Goal: Check status: Check status

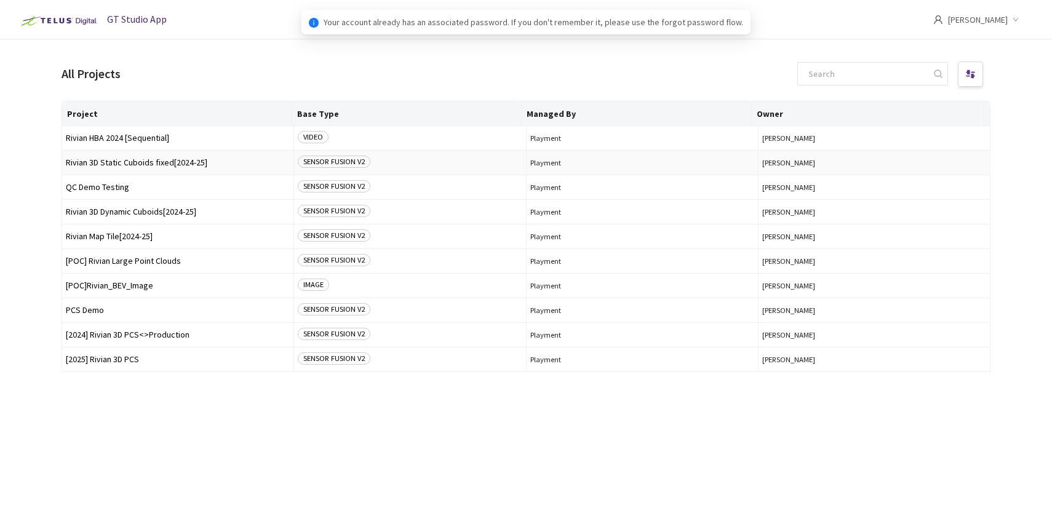
click at [102, 162] on span "Rivian 3D Static Cuboids fixed[2024-25]" at bounding box center [178, 162] width 224 height 9
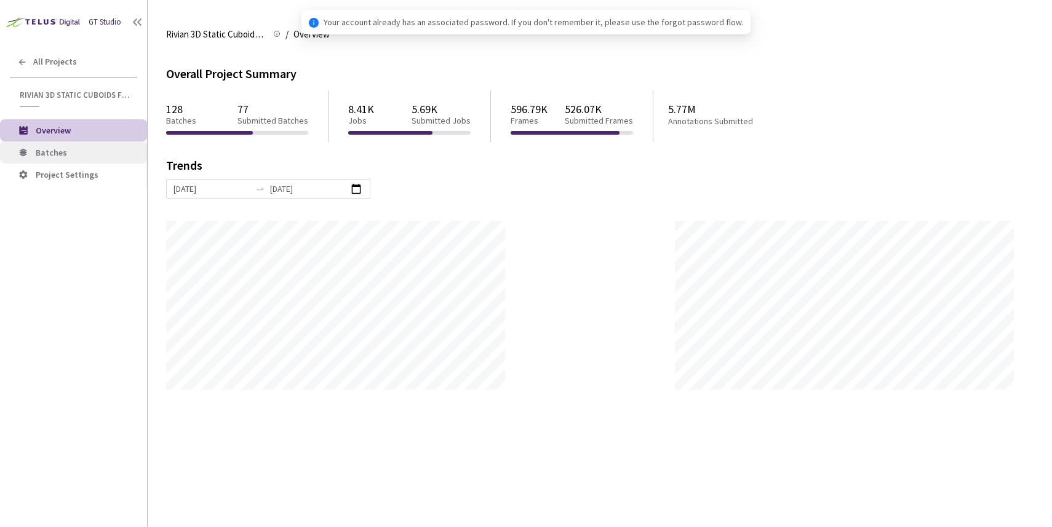
scroll to position [527, 1052]
click at [48, 159] on li "Batches" at bounding box center [73, 152] width 147 height 22
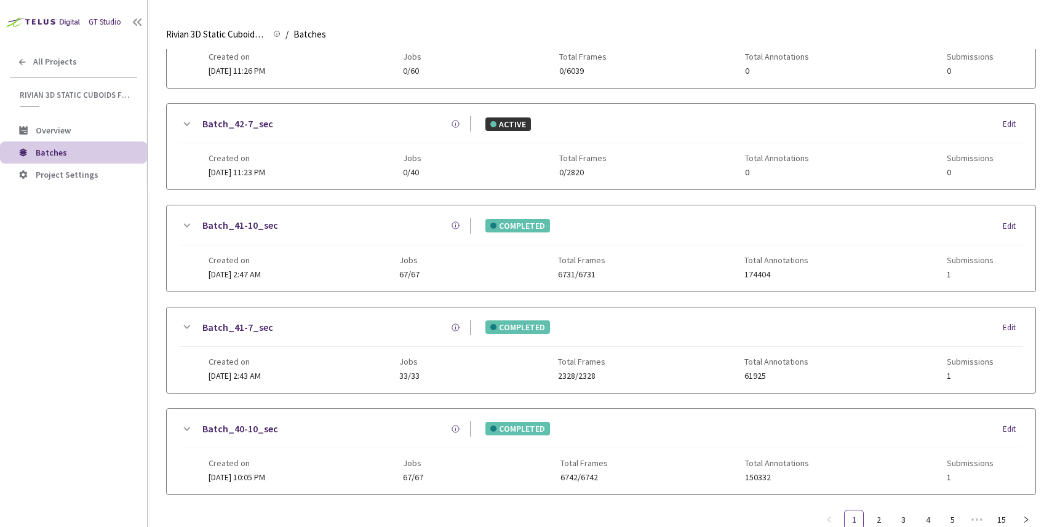
scroll to position [494, 0]
click at [248, 432] on link "Batch_40-10_sec" at bounding box center [240, 428] width 76 height 15
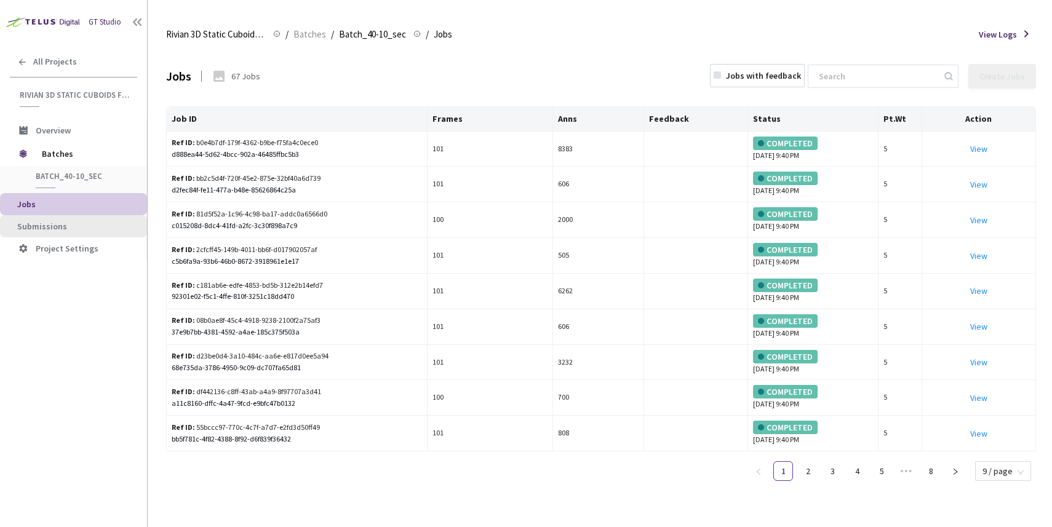
click at [76, 229] on span "Submissions" at bounding box center [77, 226] width 120 height 10
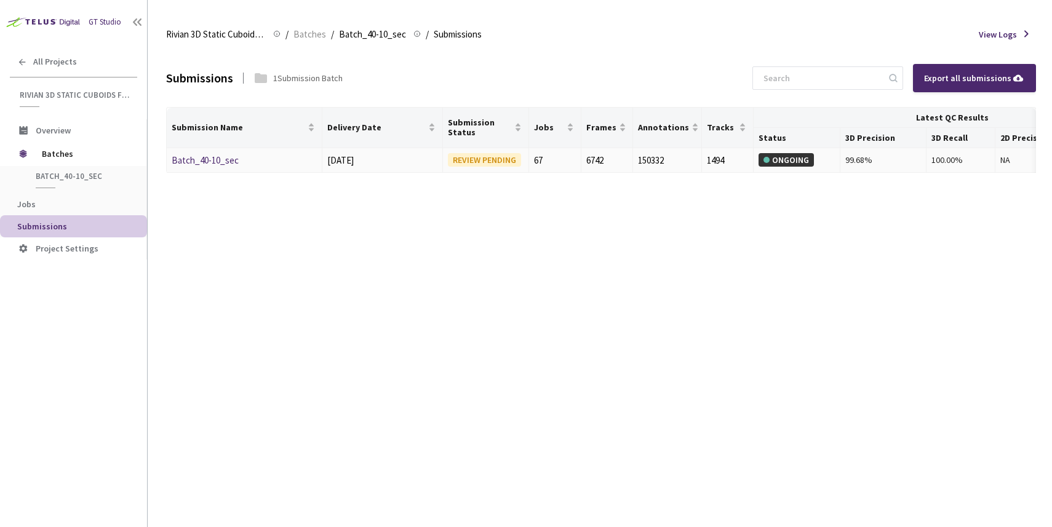
click at [196, 161] on link "Batch_40-10_sec" at bounding box center [205, 160] width 67 height 12
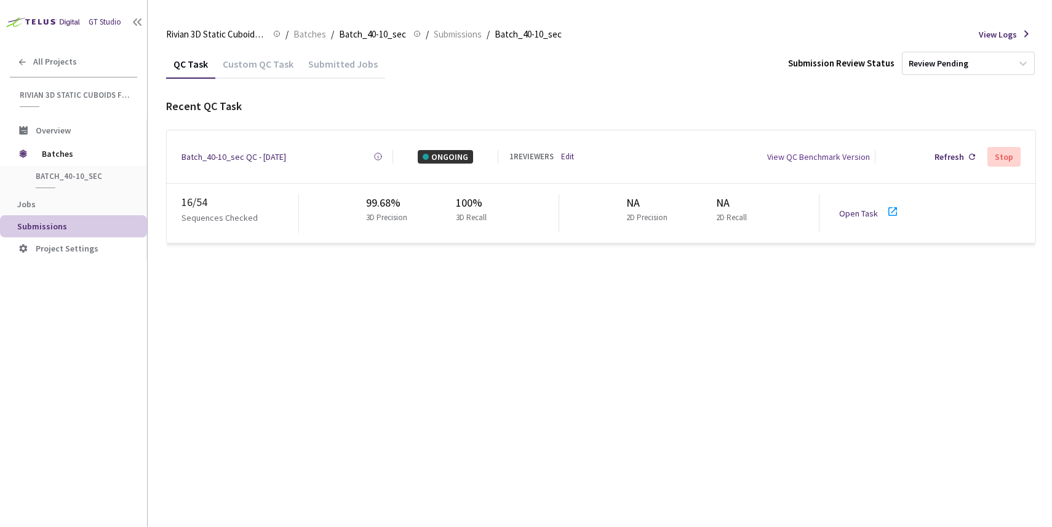
click at [863, 208] on link "Open Task" at bounding box center [858, 213] width 39 height 11
